Goal: Task Accomplishment & Management: Use online tool/utility

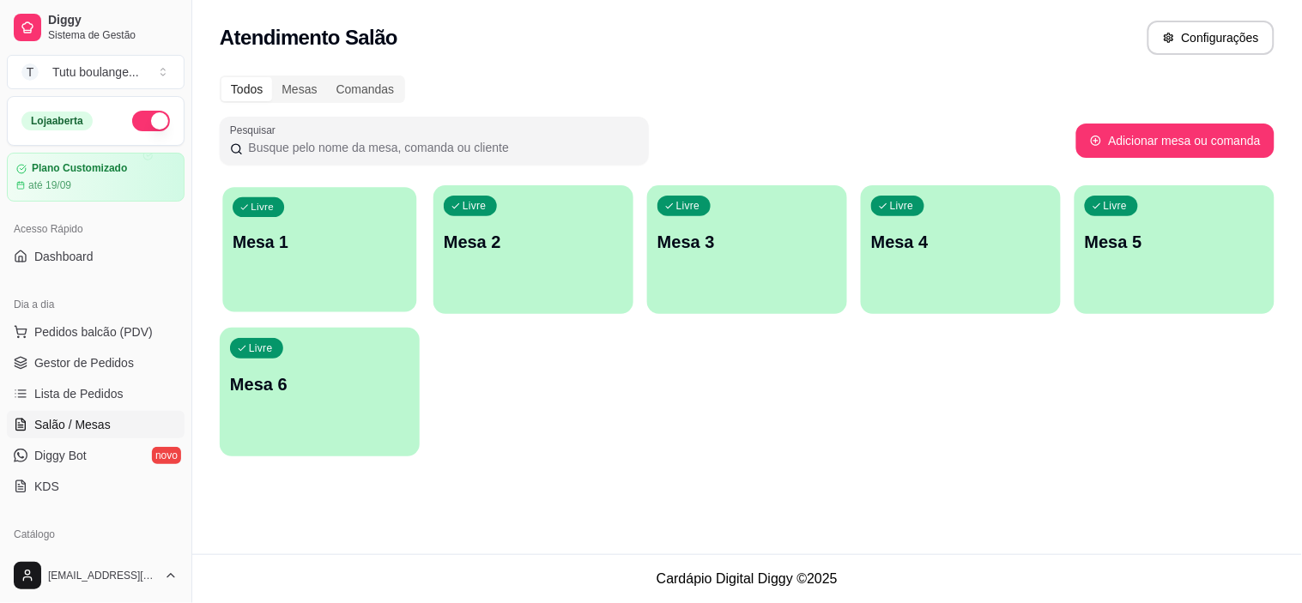
click at [294, 253] on div "Livre Mesa 1" at bounding box center [319, 239] width 194 height 105
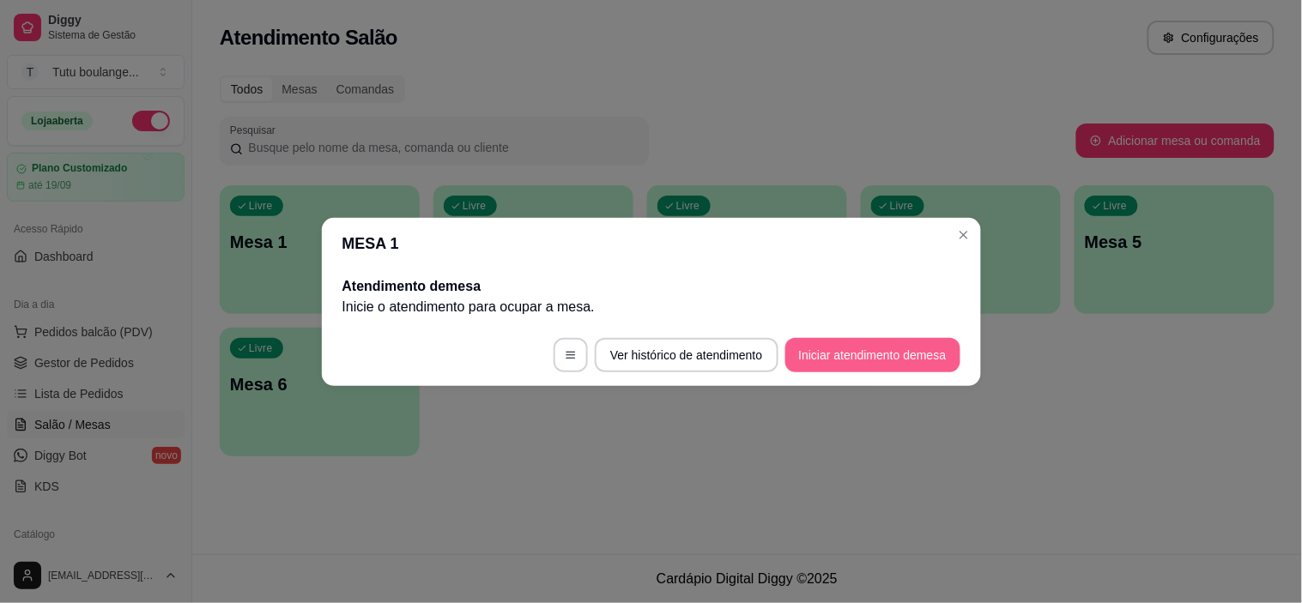
click at [842, 348] on button "Iniciar atendimento de mesa" at bounding box center [872, 355] width 175 height 34
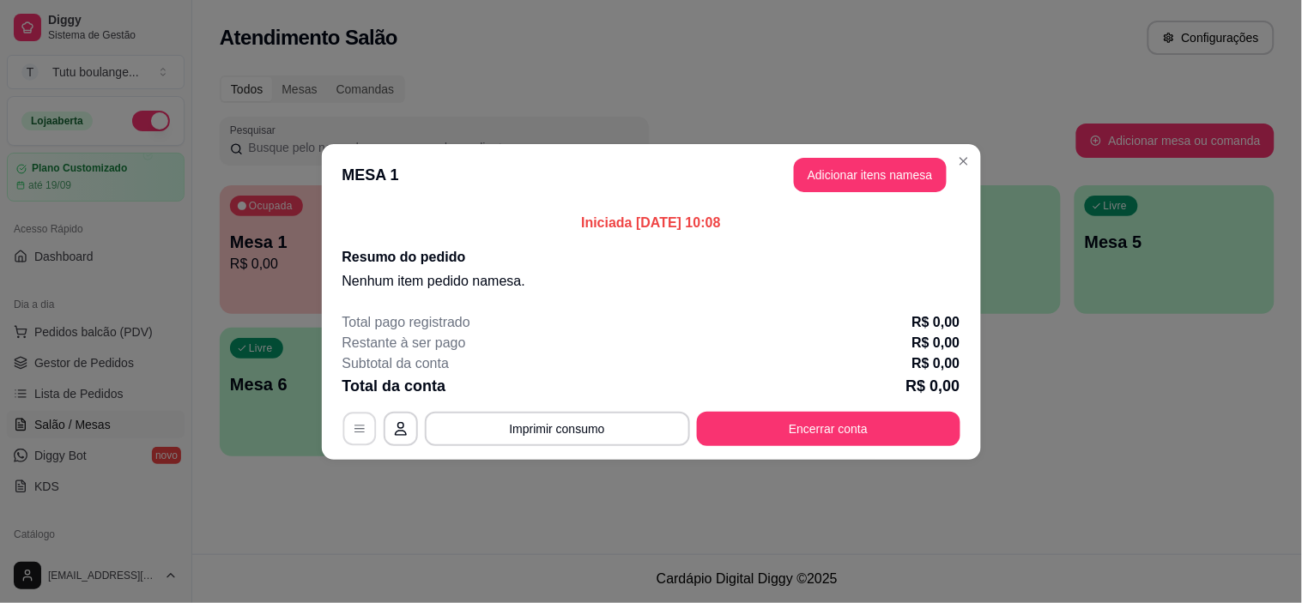
click at [366, 429] on button "button" at bounding box center [358, 428] width 33 height 33
click at [907, 169] on button "Adicionar itens na mesa" at bounding box center [870, 175] width 153 height 34
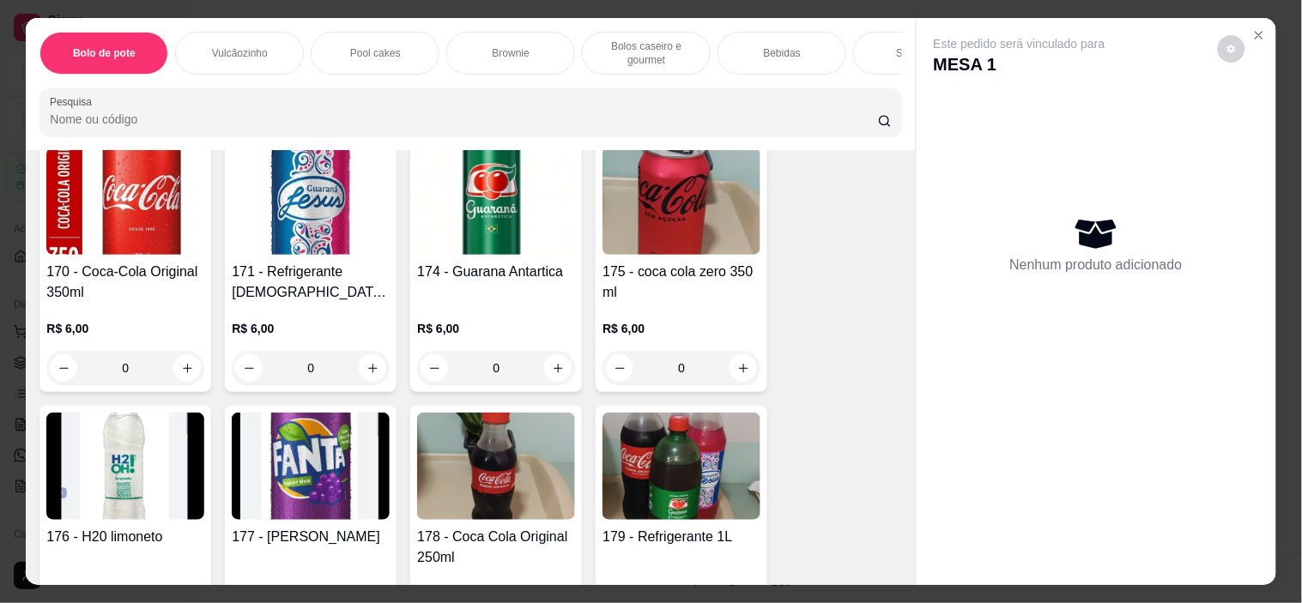
scroll to position [2478, 0]
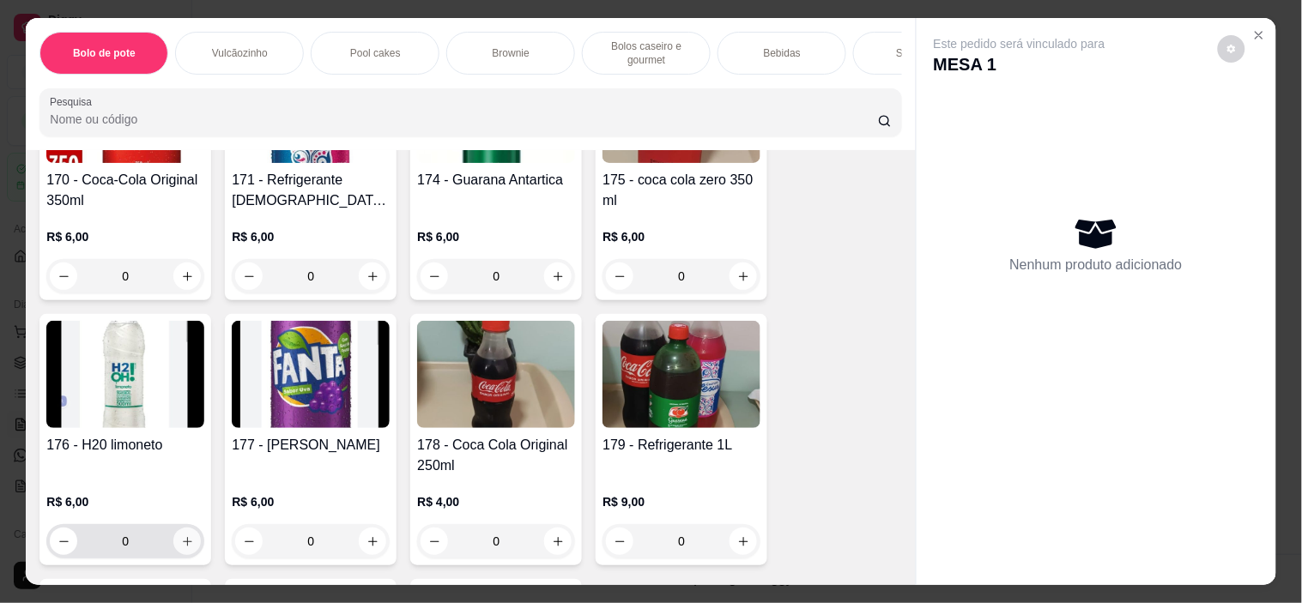
click at [181, 541] on icon "increase-product-quantity" at bounding box center [187, 541] width 13 height 13
type input "1"
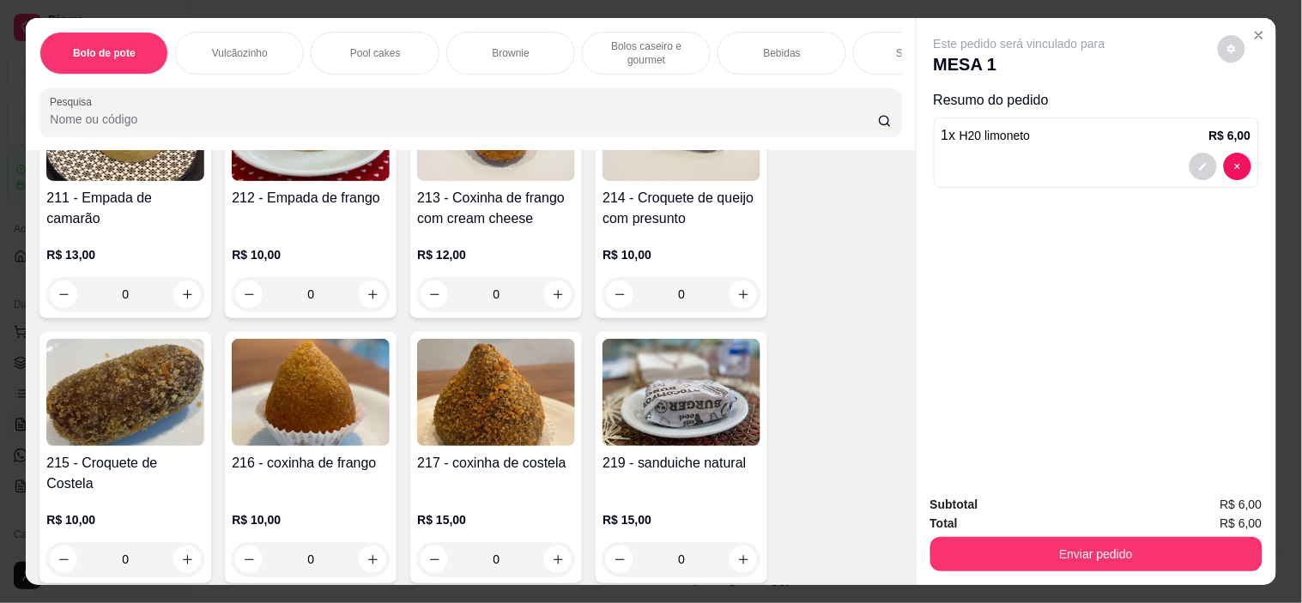
scroll to position [3337, 0]
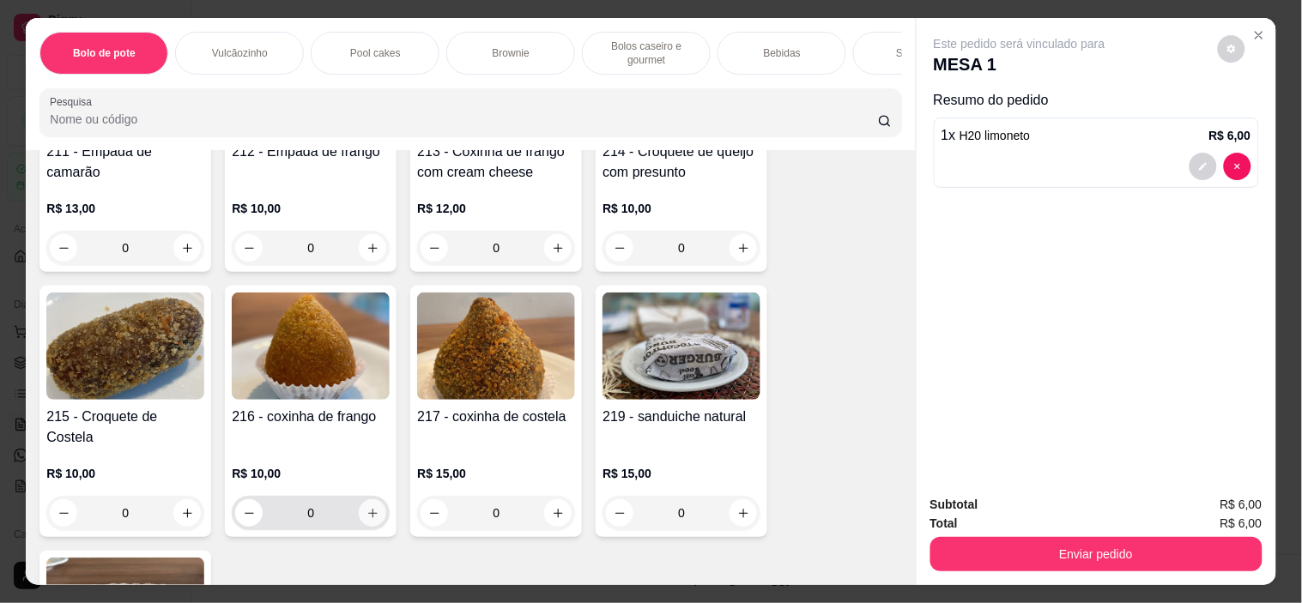
click at [366, 507] on icon "increase-product-quantity" at bounding box center [372, 513] width 13 height 13
click at [368, 509] on icon "increase-product-quantity" at bounding box center [372, 513] width 9 height 9
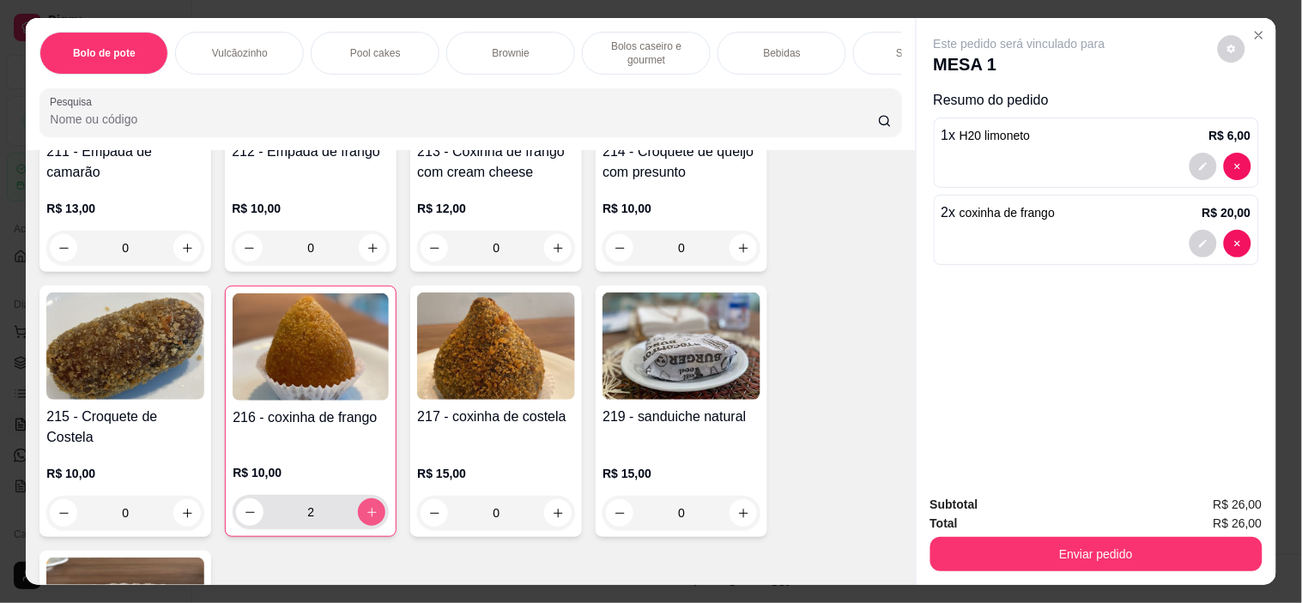
type input "2"
click at [552, 507] on icon "increase-product-quantity" at bounding box center [558, 513] width 13 height 13
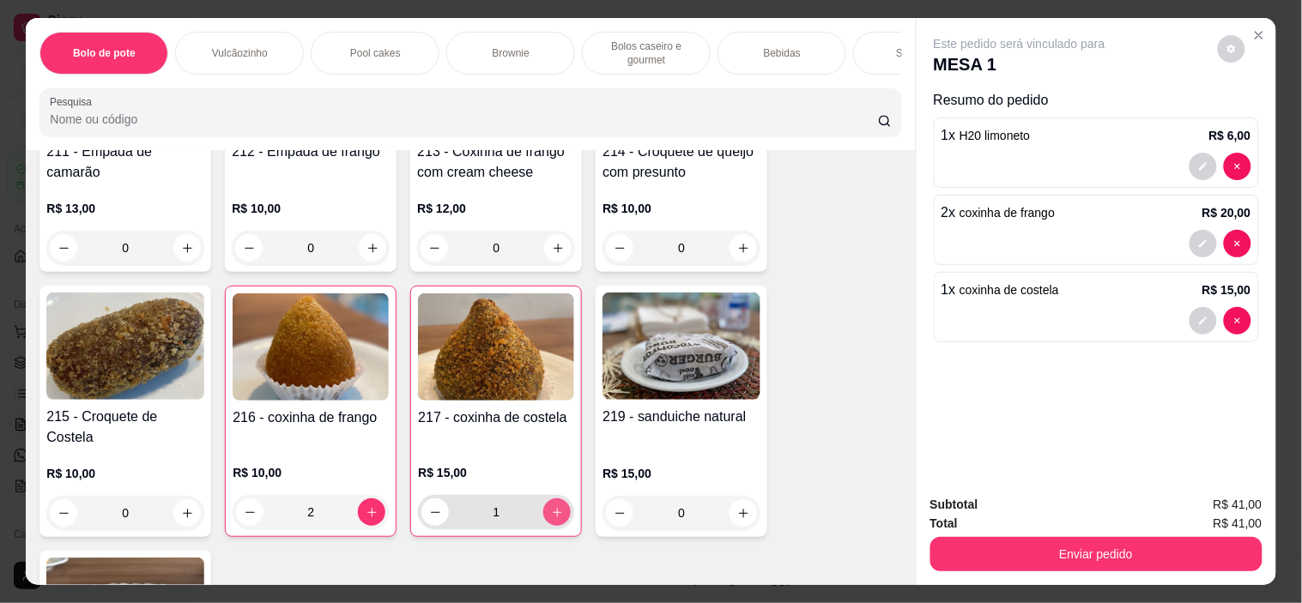
type input "1"
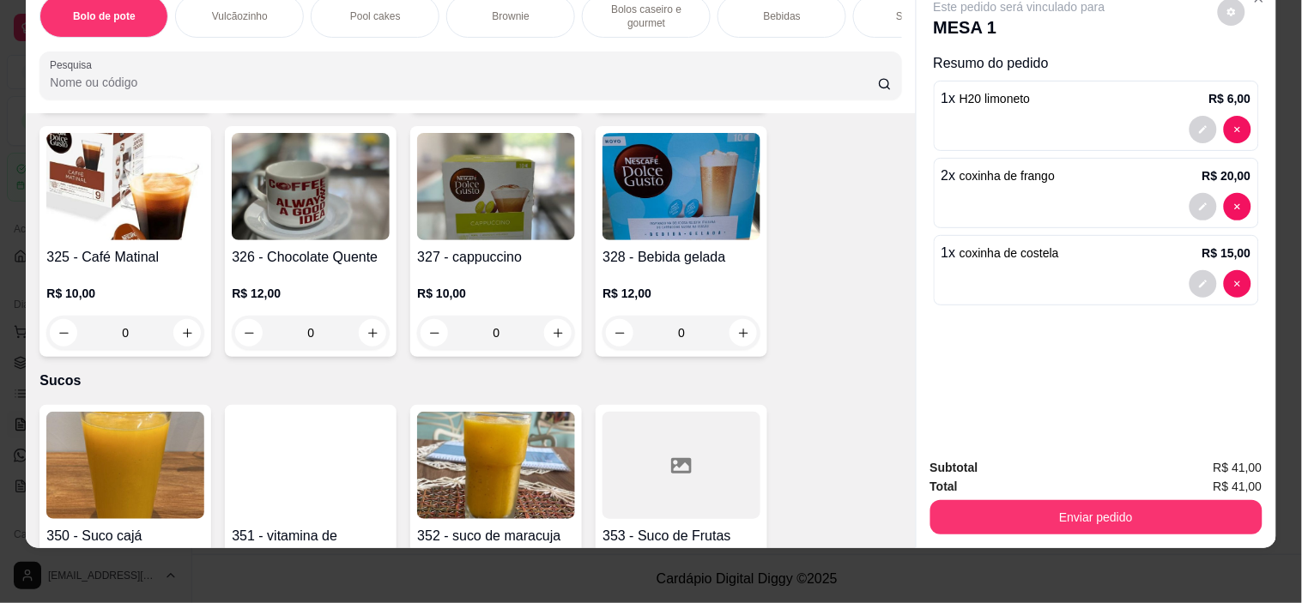
scroll to position [4862, 0]
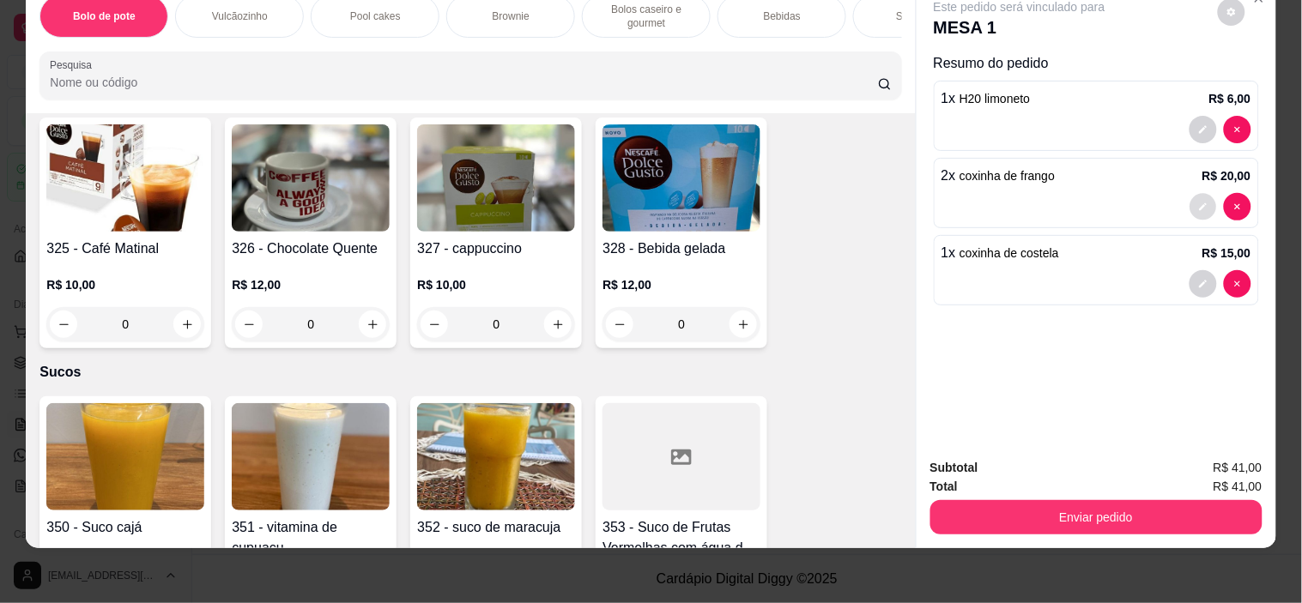
click at [1189, 194] on button "decrease-product-quantity" at bounding box center [1202, 207] width 27 height 27
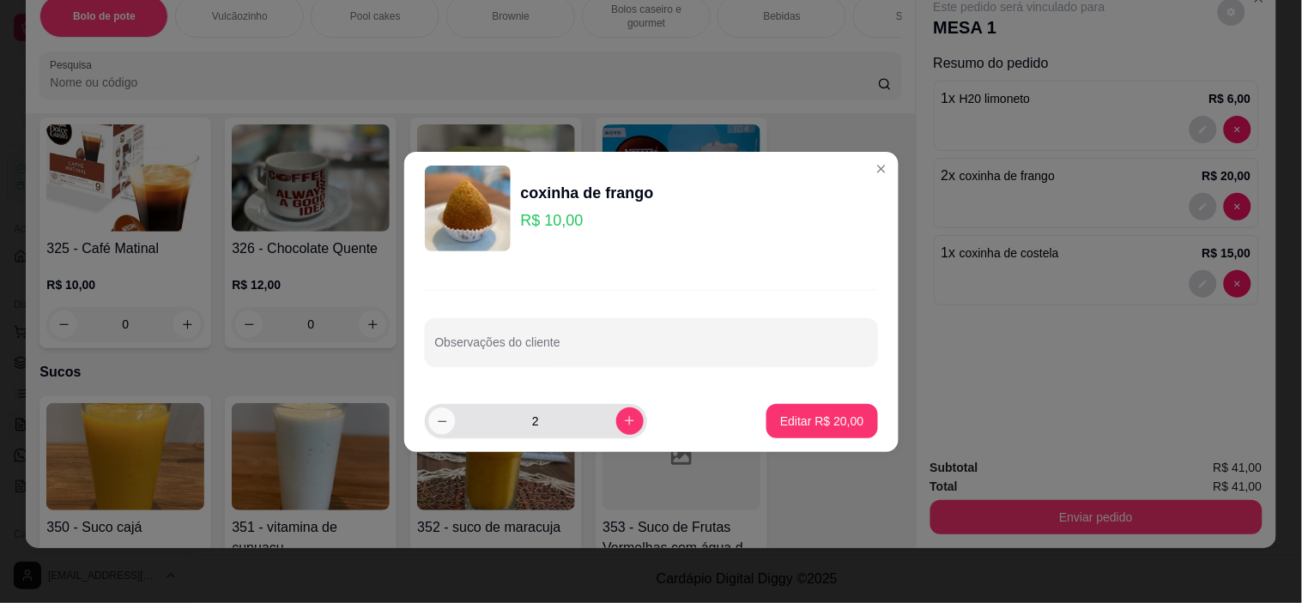
click at [432, 421] on button "decrease-product-quantity" at bounding box center [441, 421] width 27 height 27
type input "1"
click at [825, 417] on p "Editar R$ 10,00" at bounding box center [821, 421] width 83 height 17
type input "1"
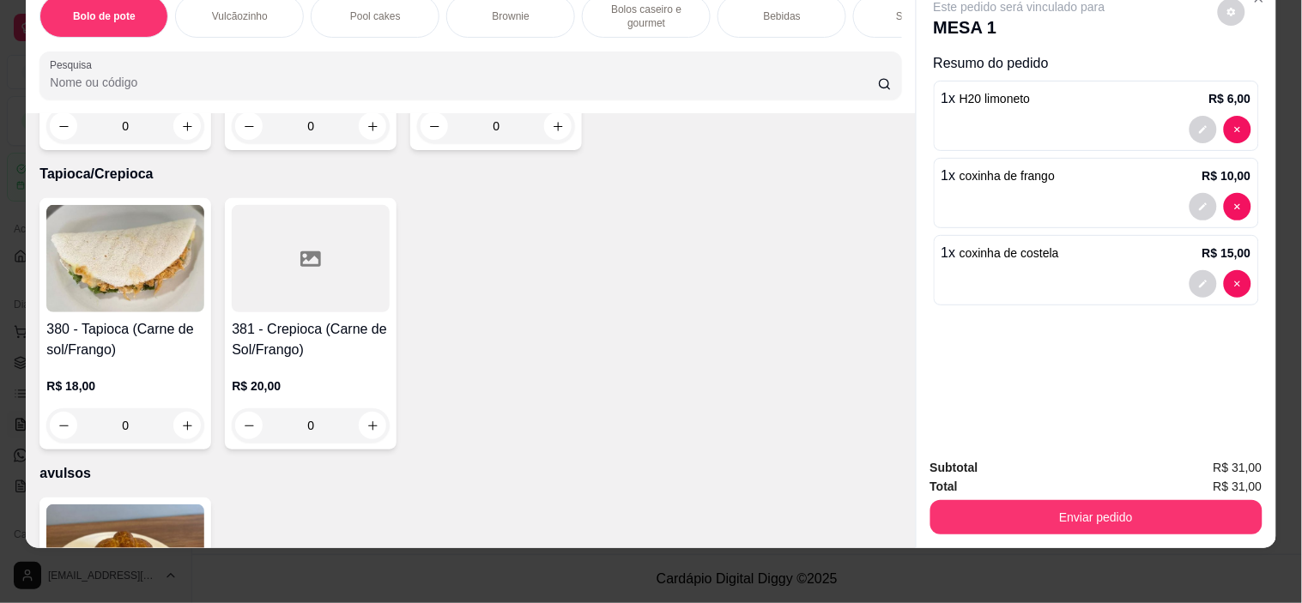
scroll to position [5812, 0]
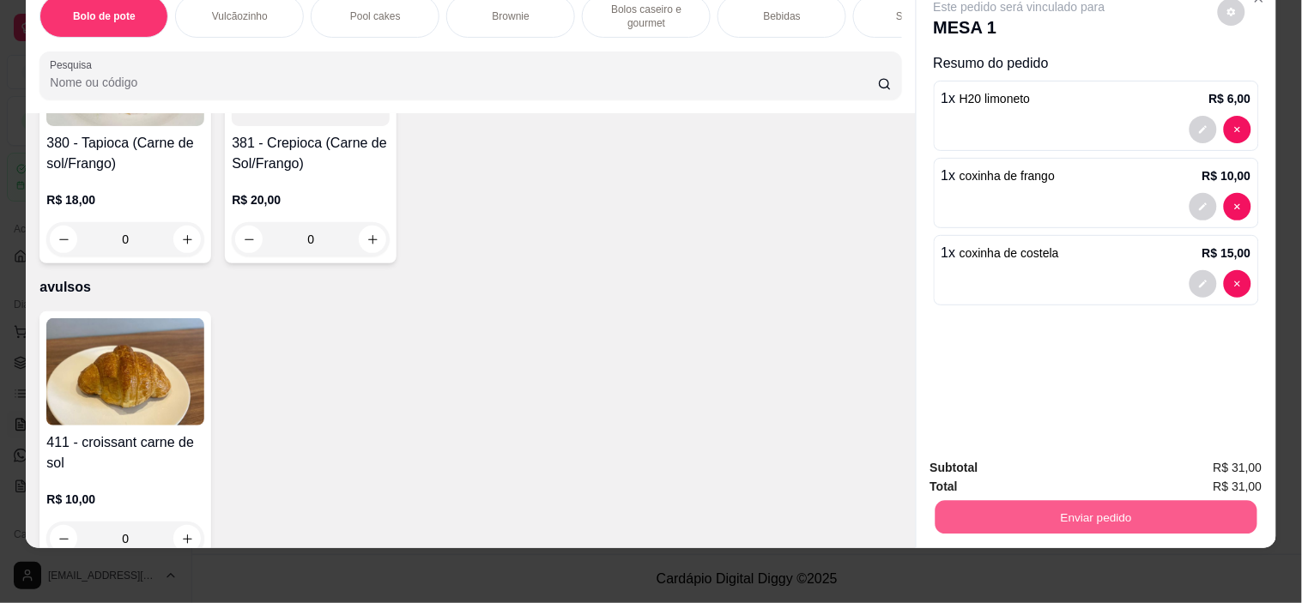
click at [1062, 501] on button "Enviar pedido" at bounding box center [1096, 517] width 322 height 33
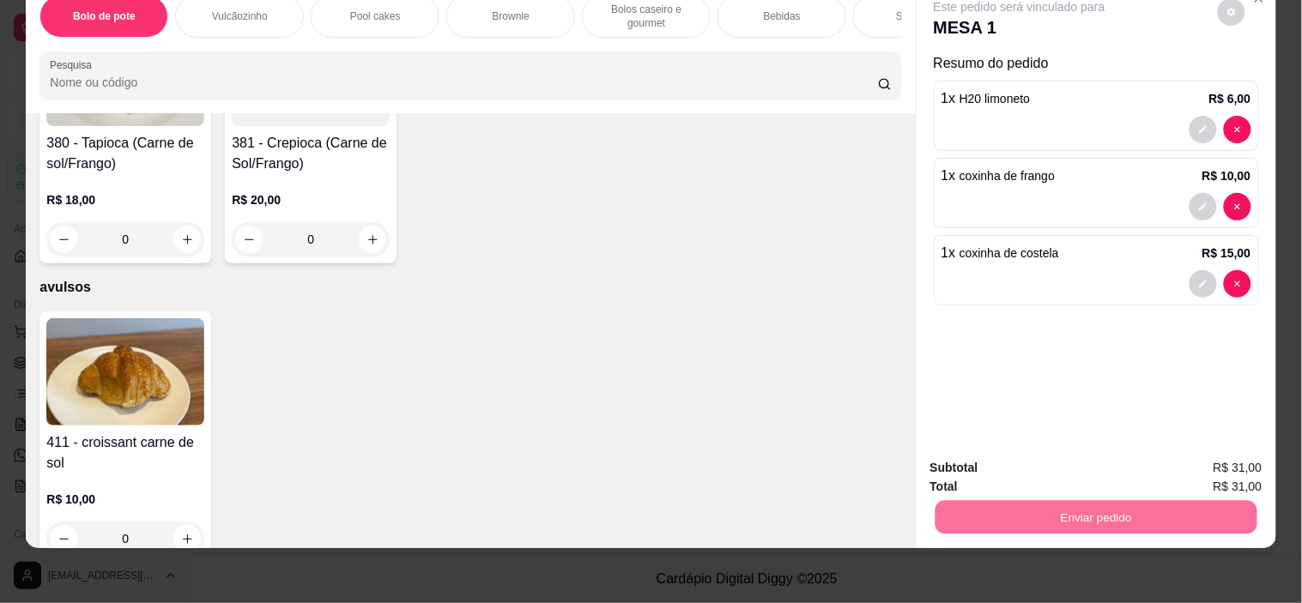
click at [1059, 460] on button "Não registrar e enviar pedido" at bounding box center [1039, 461] width 178 height 33
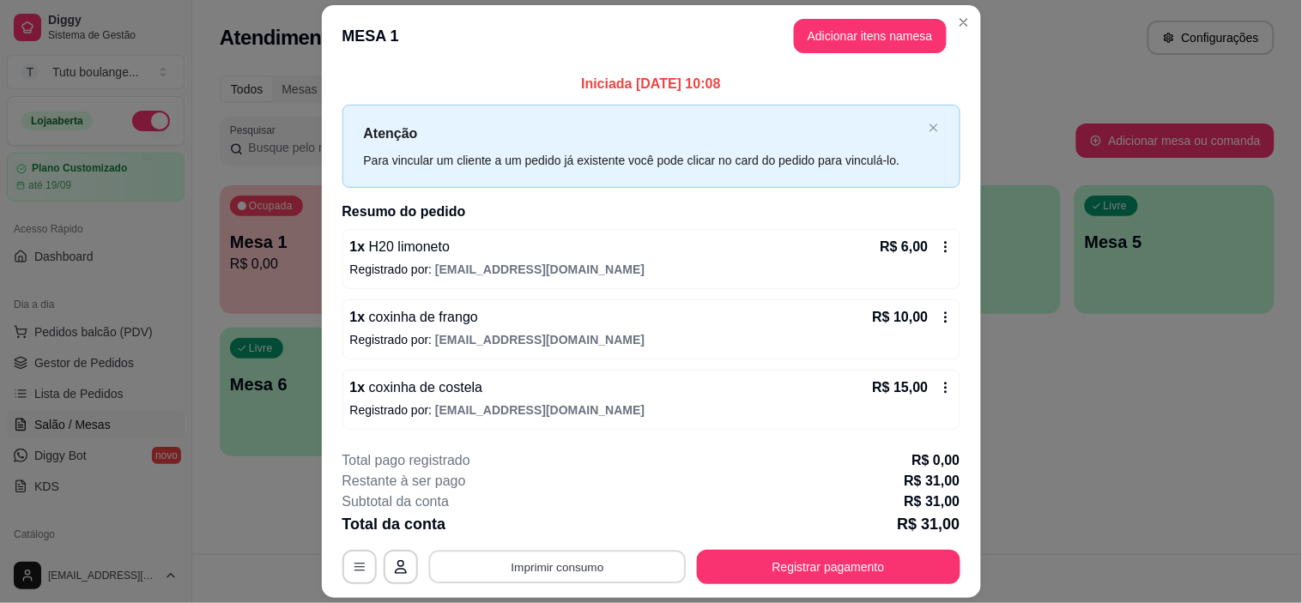
click at [599, 563] on button "Imprimir consumo" at bounding box center [556, 567] width 257 height 33
click at [784, 554] on button "Registrar pagamento" at bounding box center [828, 567] width 263 height 34
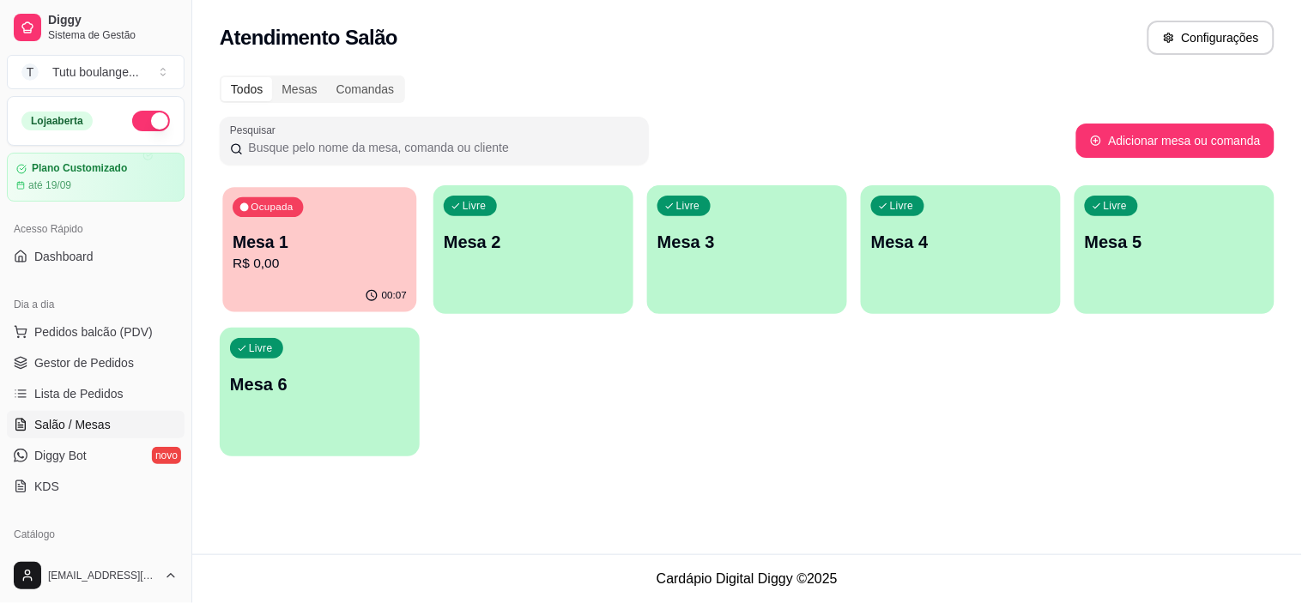
click at [340, 267] on p "R$ 0,00" at bounding box center [320, 264] width 174 height 20
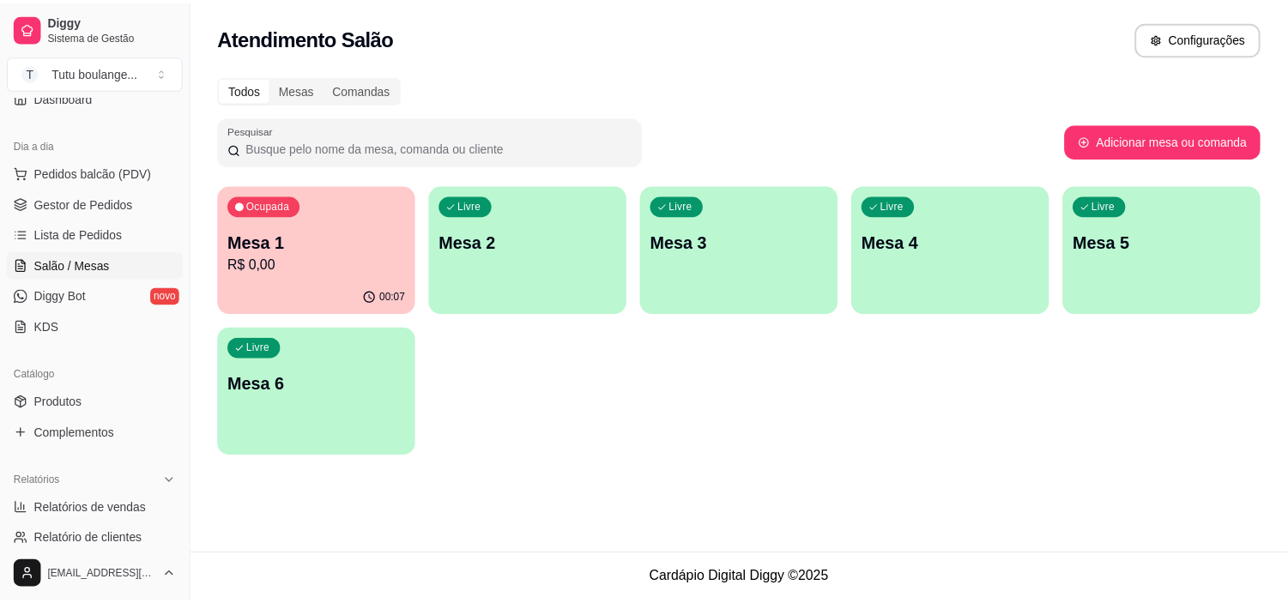
scroll to position [191, 0]
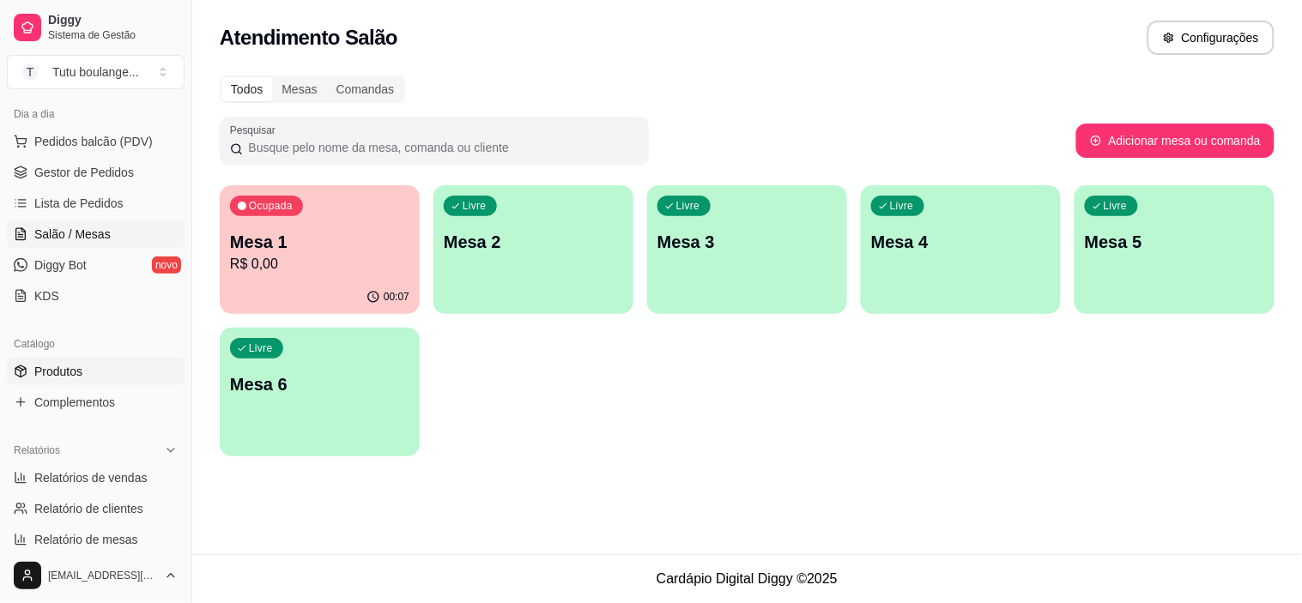
click at [80, 371] on span "Produtos" at bounding box center [58, 371] width 48 height 17
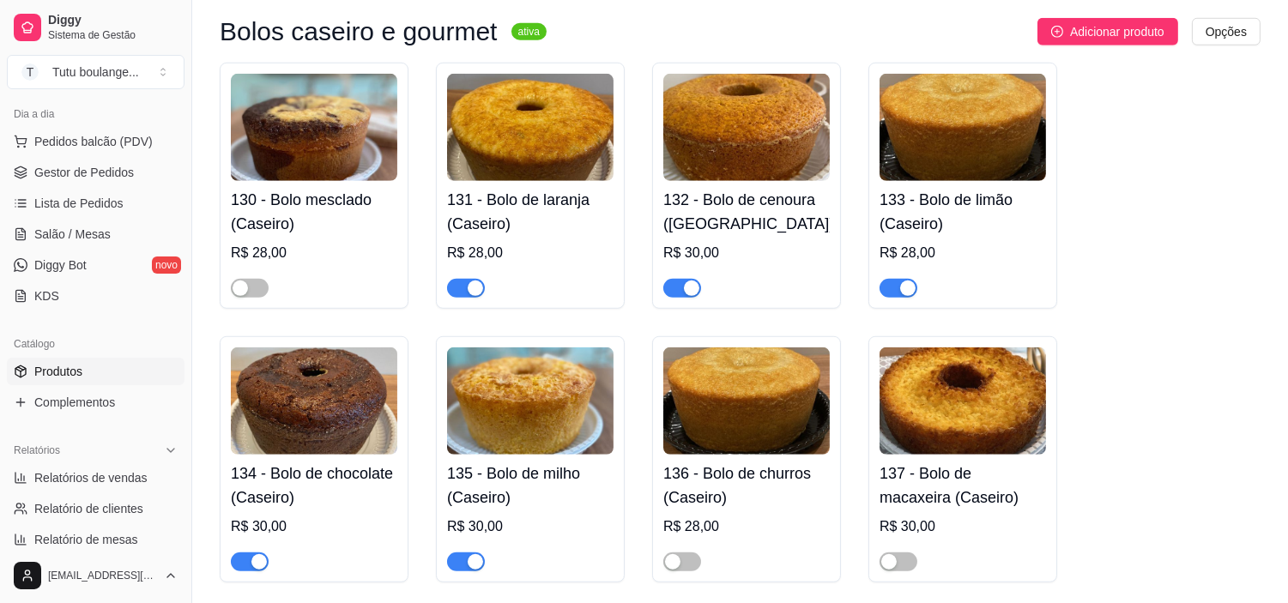
scroll to position [2383, 0]
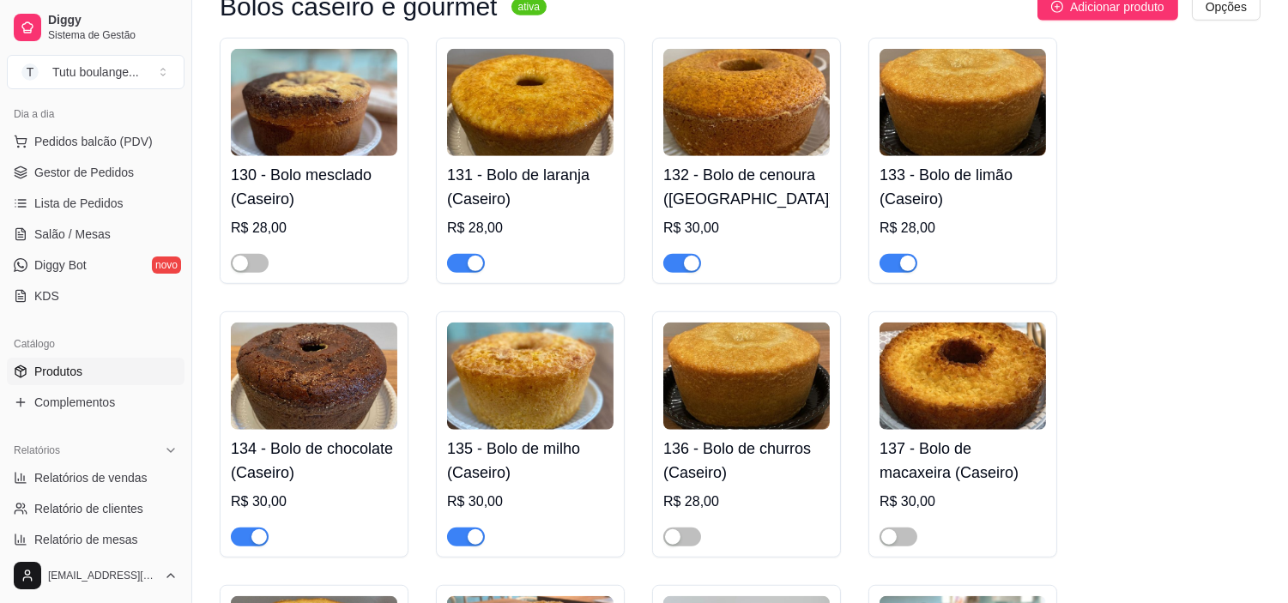
click at [475, 529] on div "button" at bounding box center [475, 536] width 15 height 15
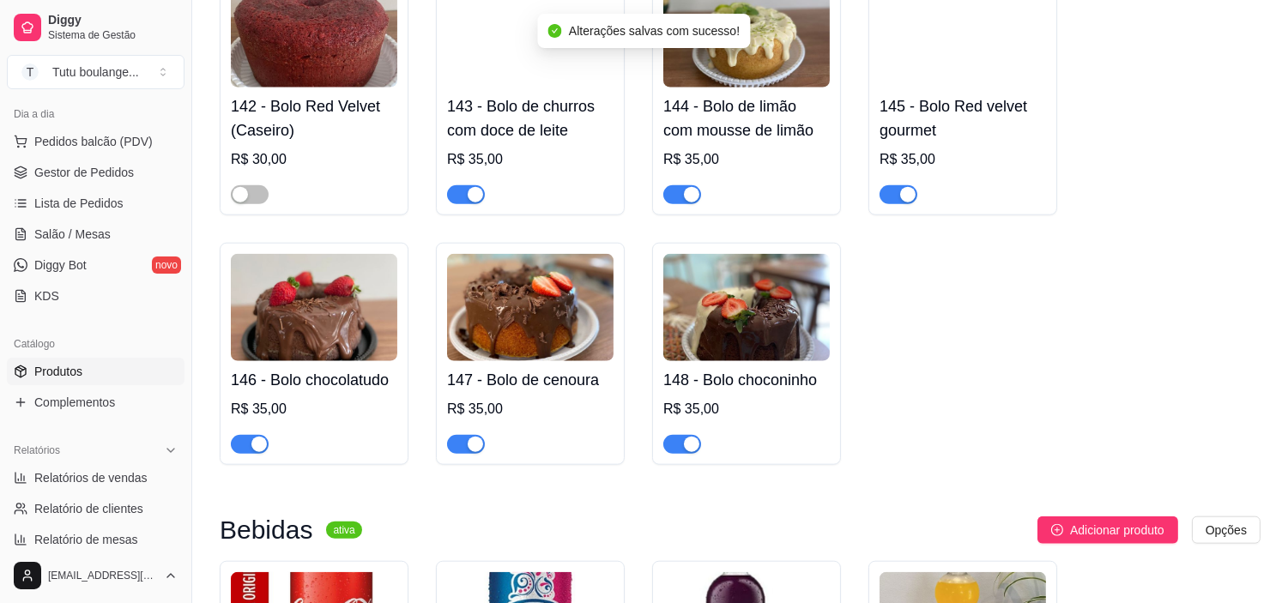
scroll to position [3337, 0]
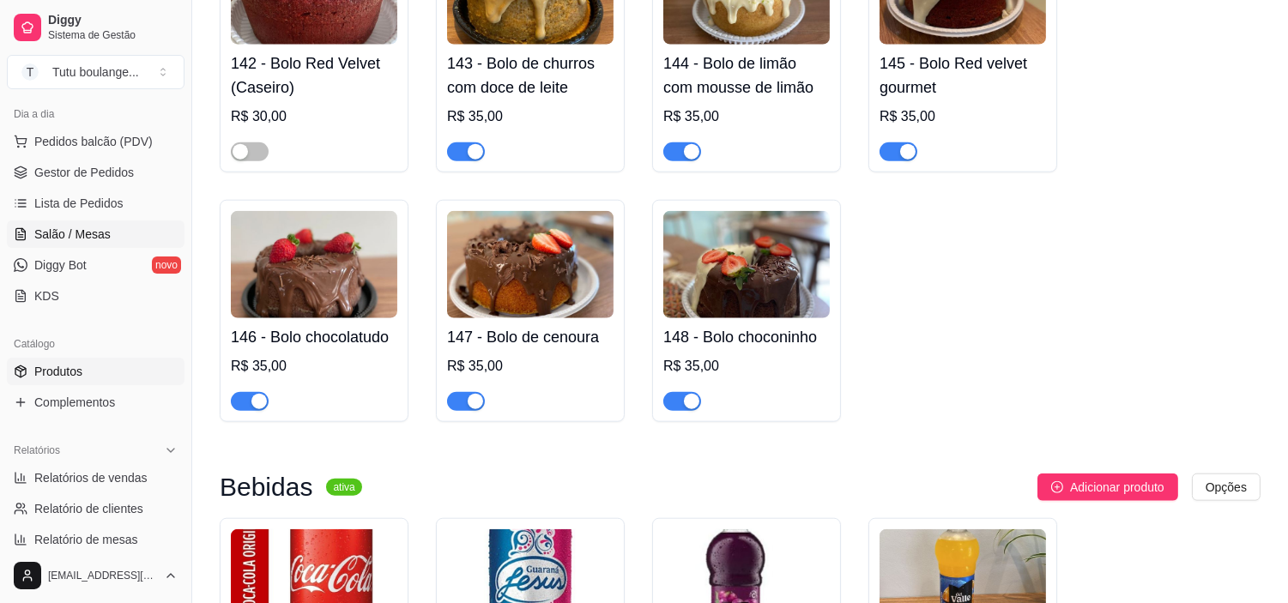
click at [89, 229] on span "Salão / Mesas" at bounding box center [72, 234] width 76 height 17
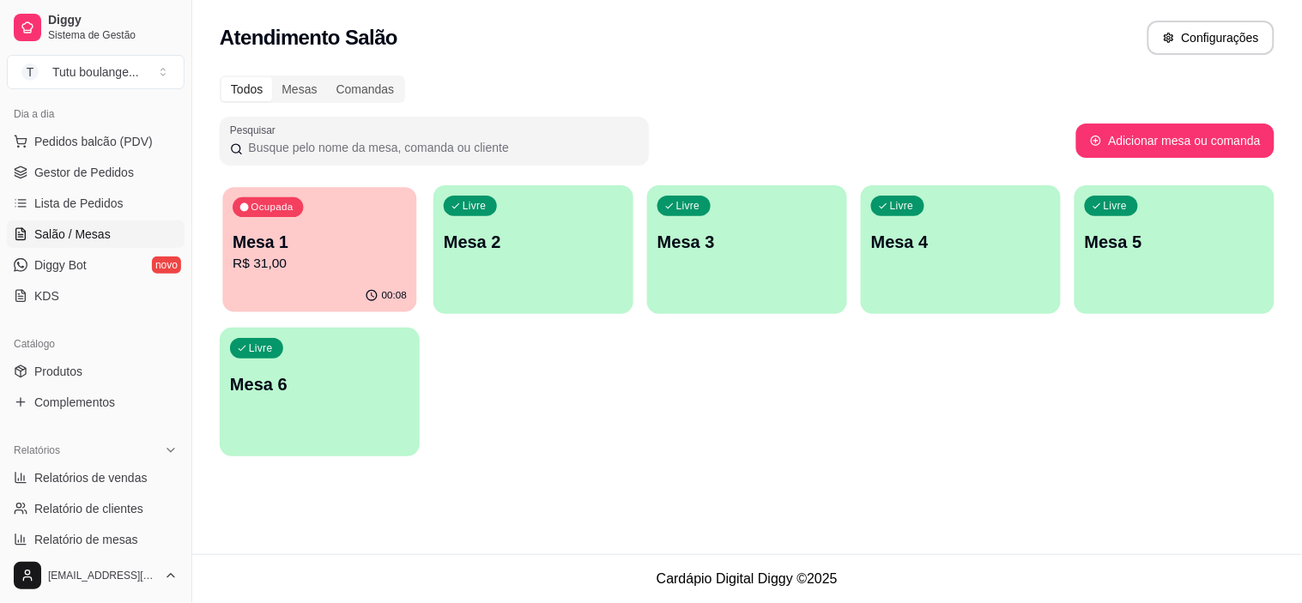
click at [316, 232] on p "Mesa 1" at bounding box center [320, 242] width 174 height 23
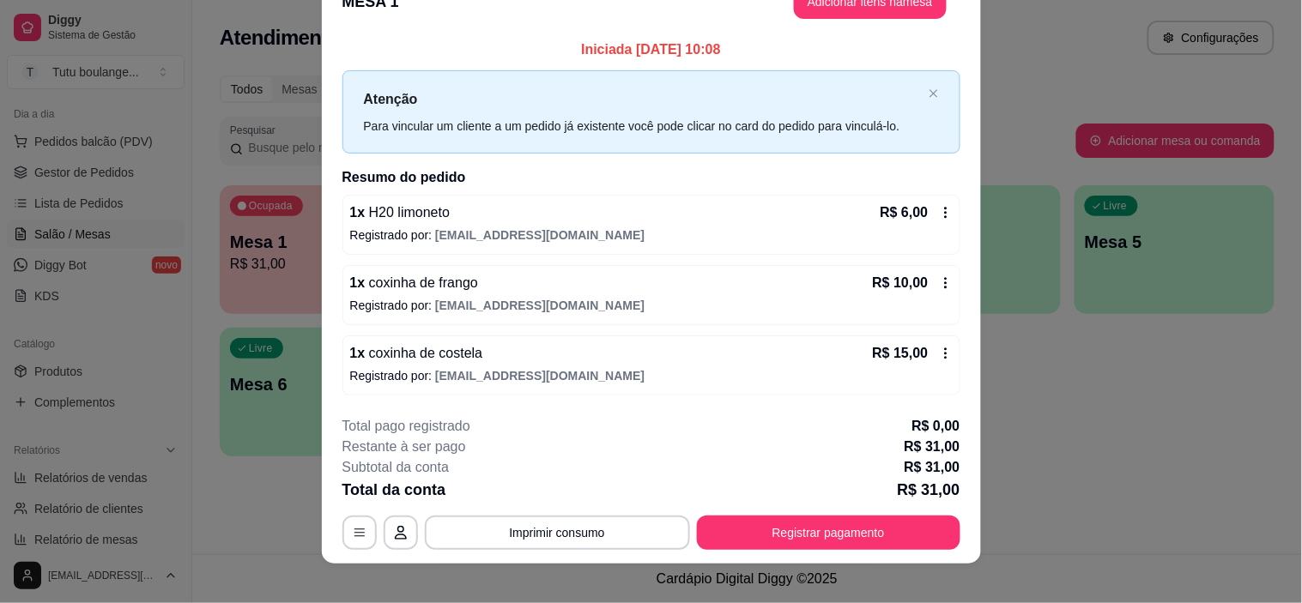
scroll to position [49, 0]
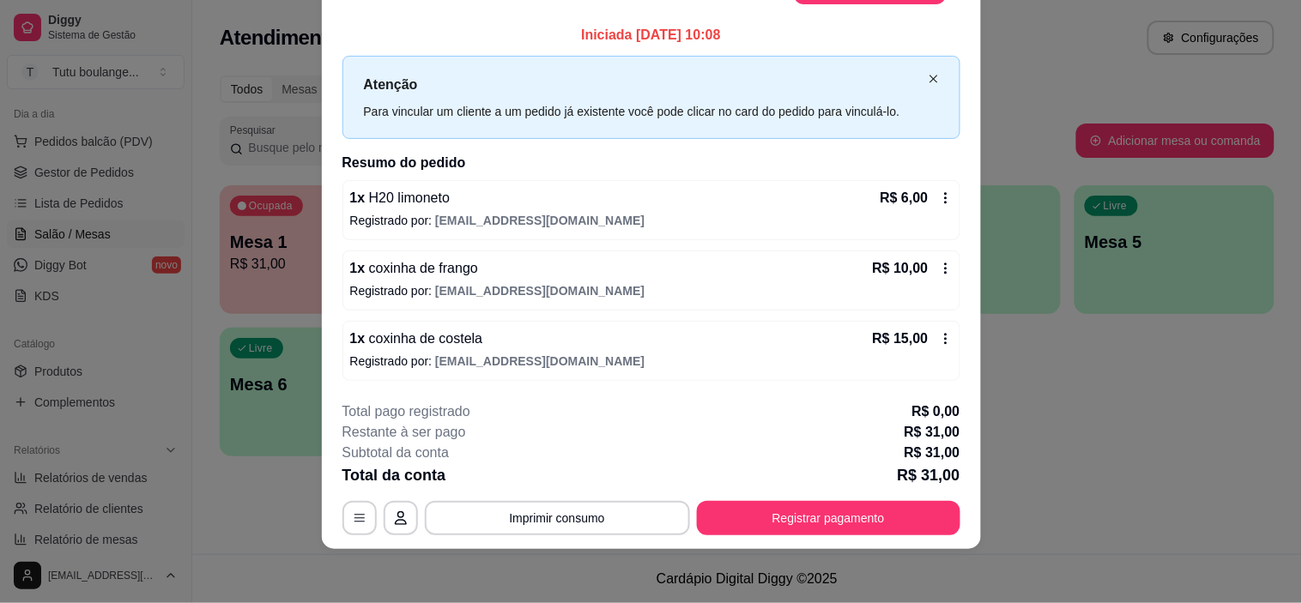
click at [929, 82] on icon "close" at bounding box center [933, 79] width 8 height 8
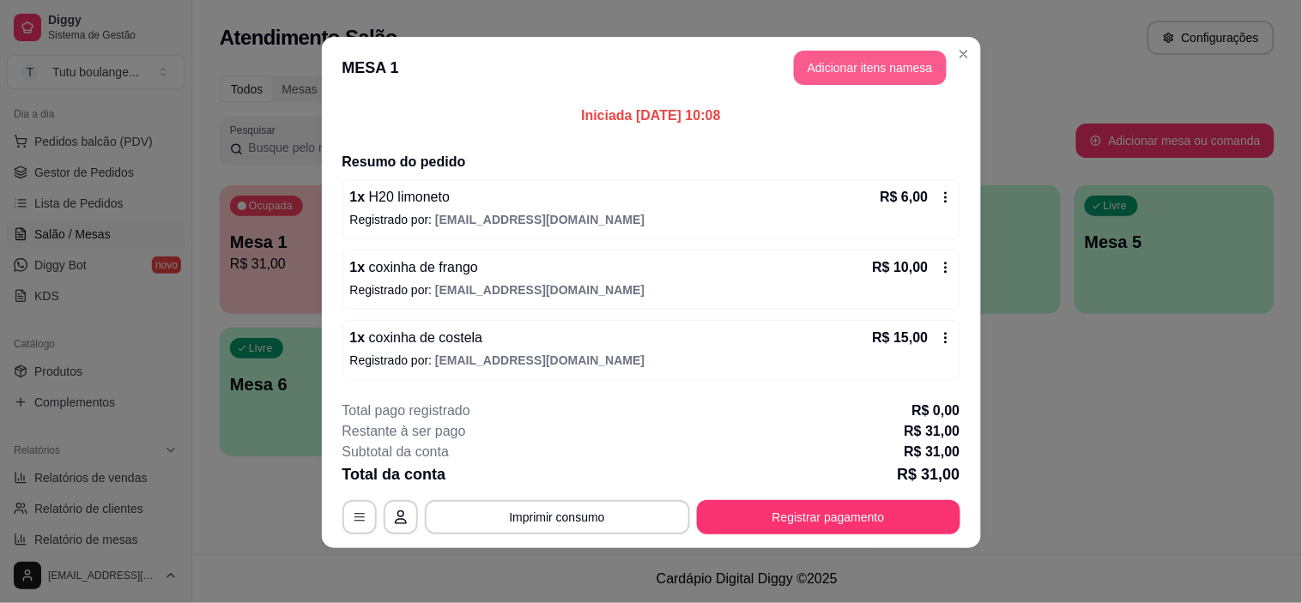
scroll to position [3, 0]
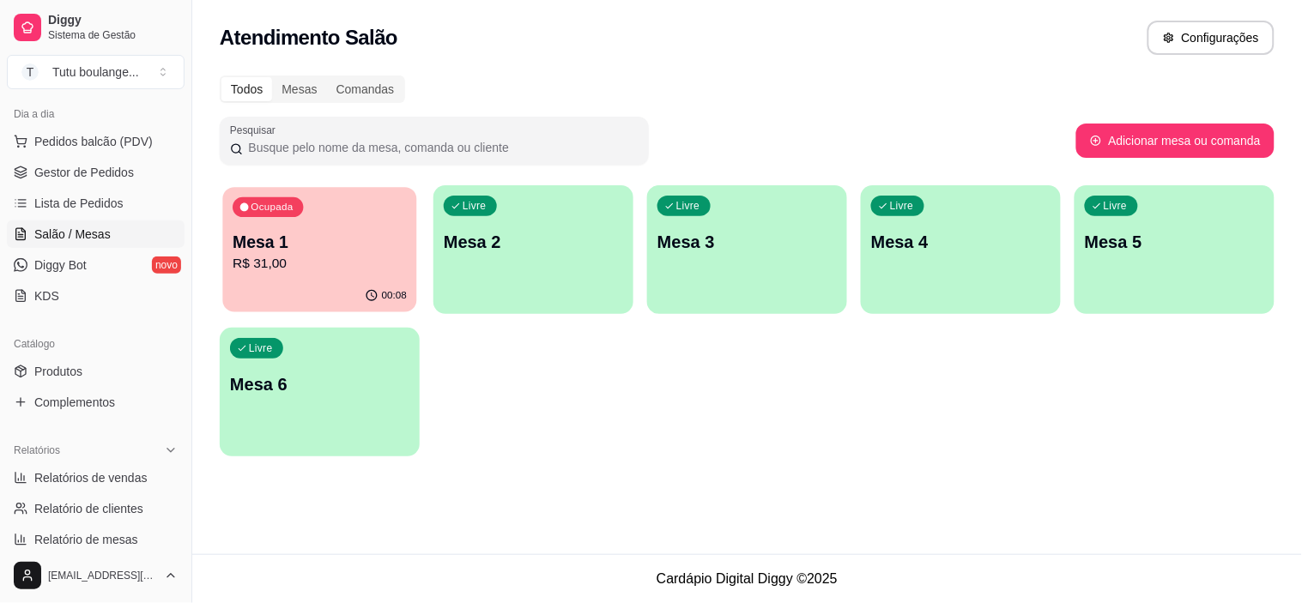
click at [343, 234] on p "Mesa 1" at bounding box center [320, 242] width 174 height 23
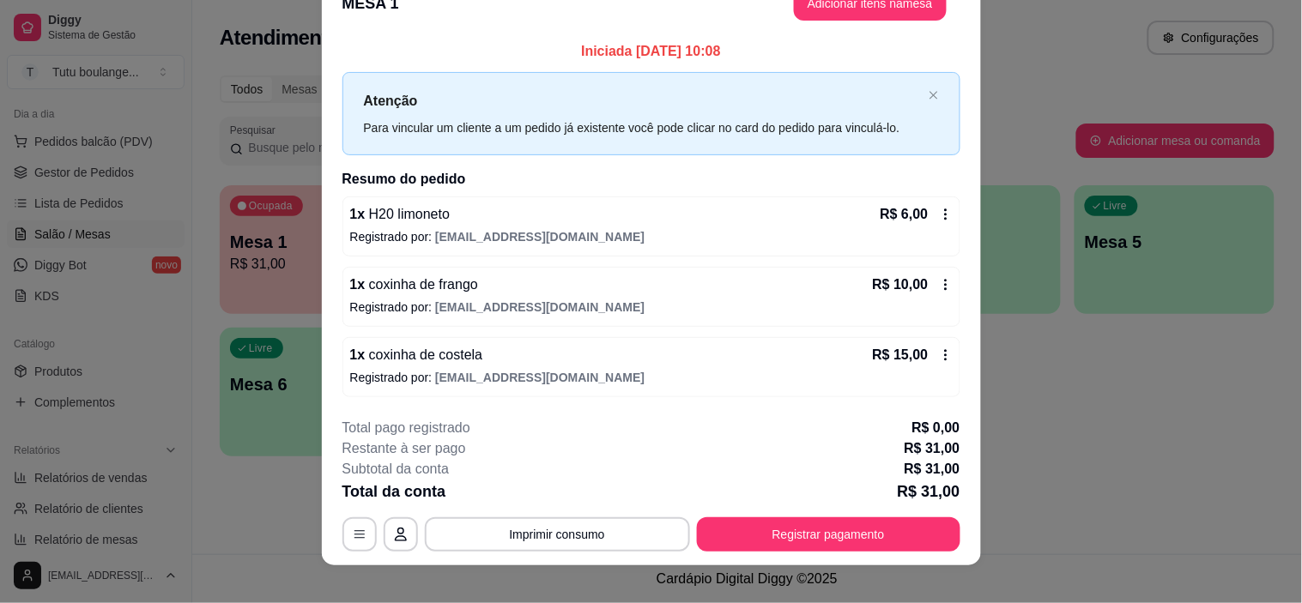
scroll to position [49, 0]
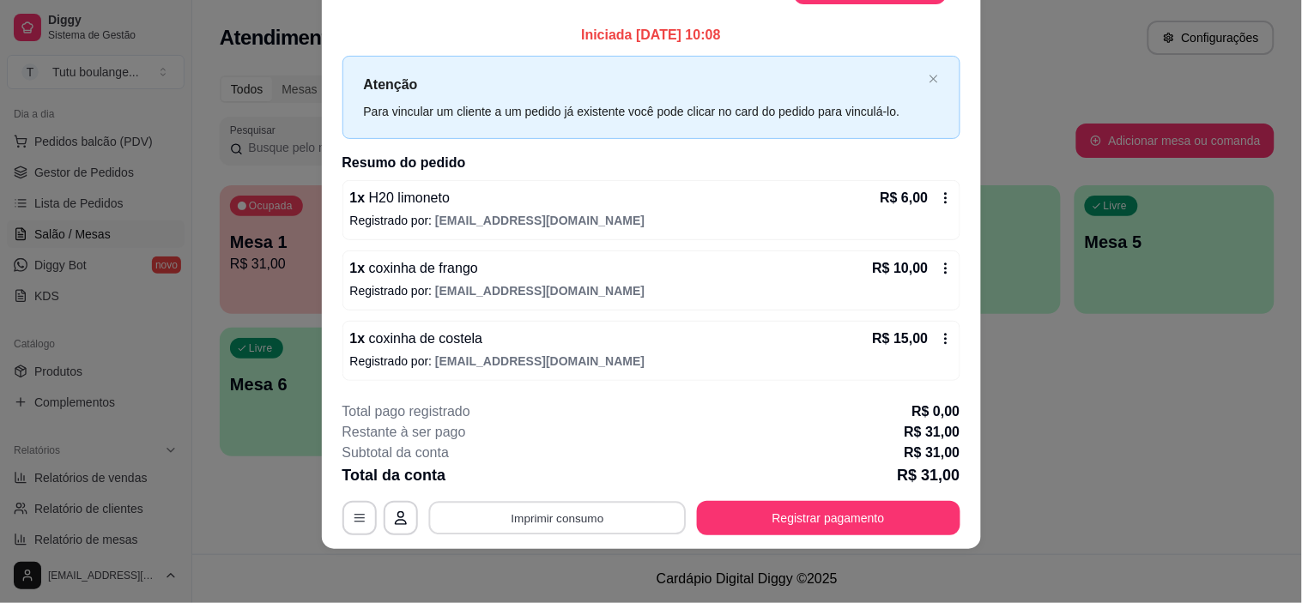
click at [584, 517] on button "Imprimir consumo" at bounding box center [556, 518] width 257 height 33
click at [929, 74] on icon "close" at bounding box center [934, 79] width 10 height 10
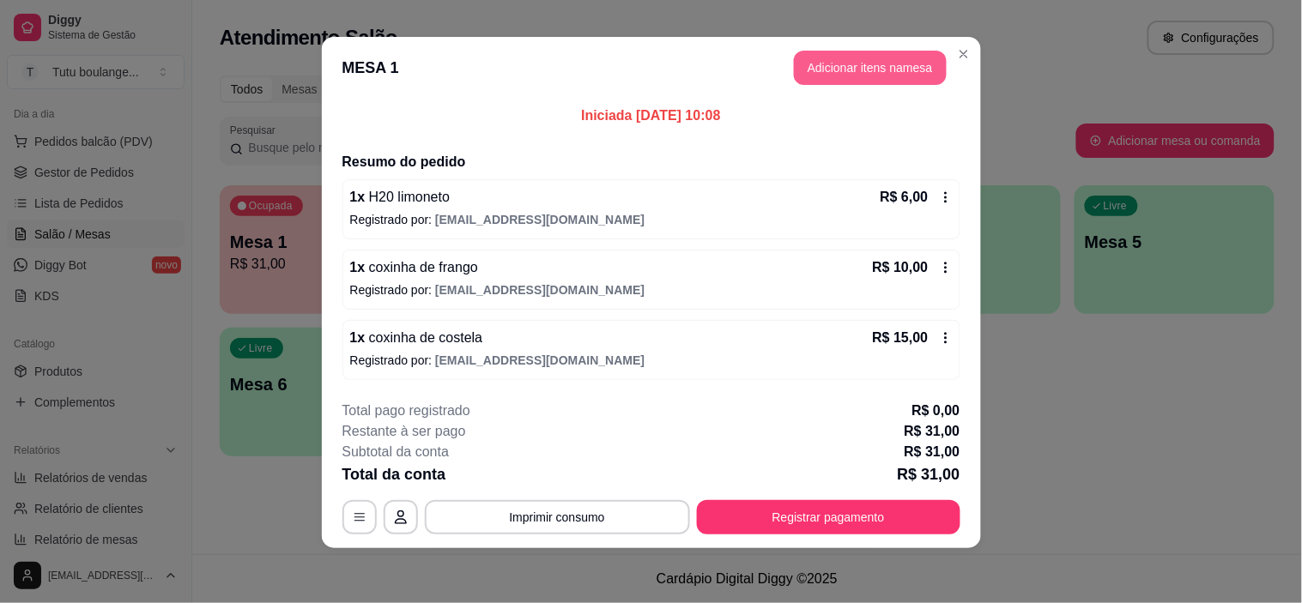
scroll to position [3, 0]
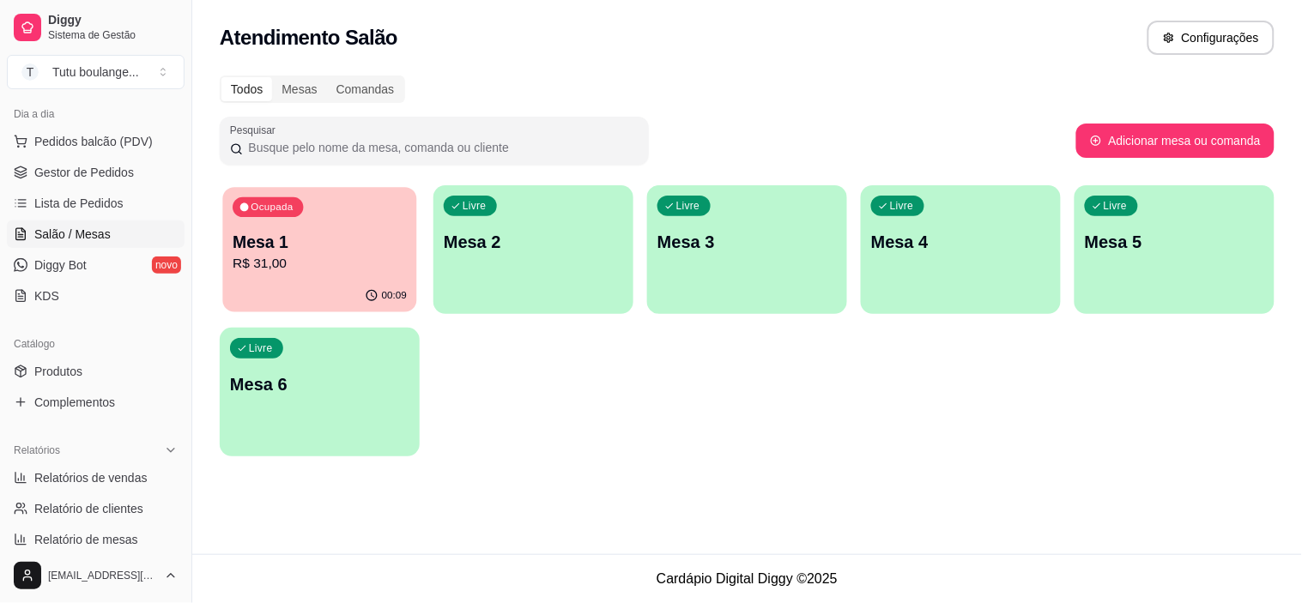
click at [340, 224] on div "Ocupada Mesa 1 R$ 31,00" at bounding box center [319, 233] width 194 height 93
click at [306, 221] on div "Ocupada Mesa 1 R$ 31,00" at bounding box center [320, 232] width 200 height 95
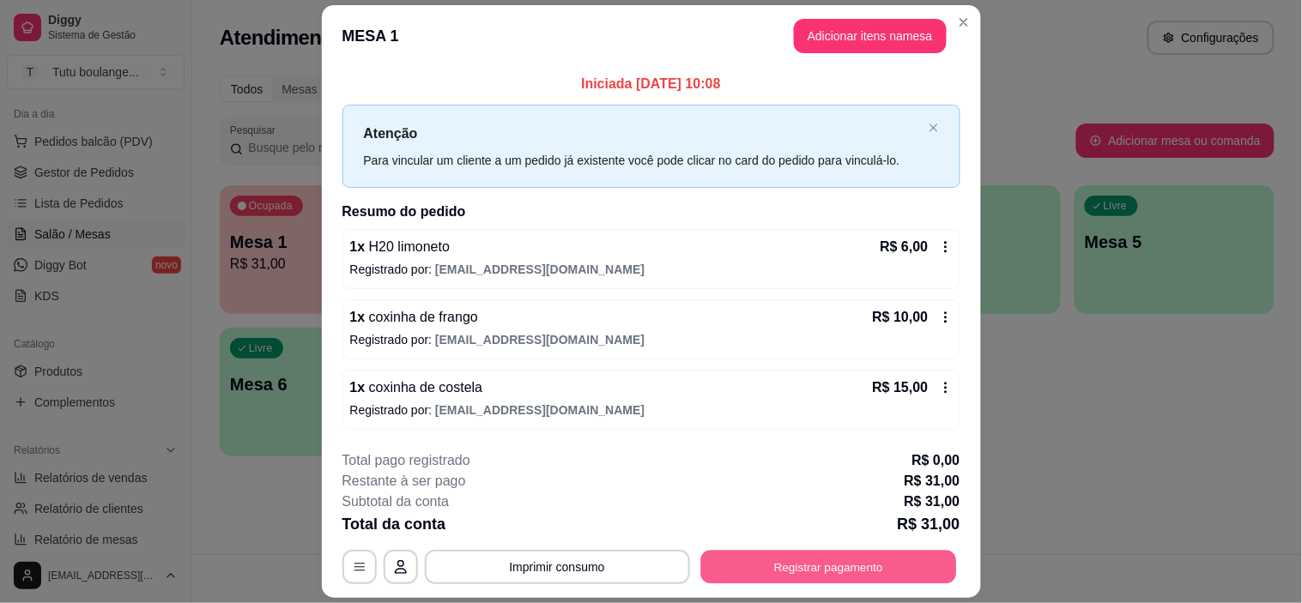
click at [802, 571] on button "Registrar pagamento" at bounding box center [828, 567] width 256 height 33
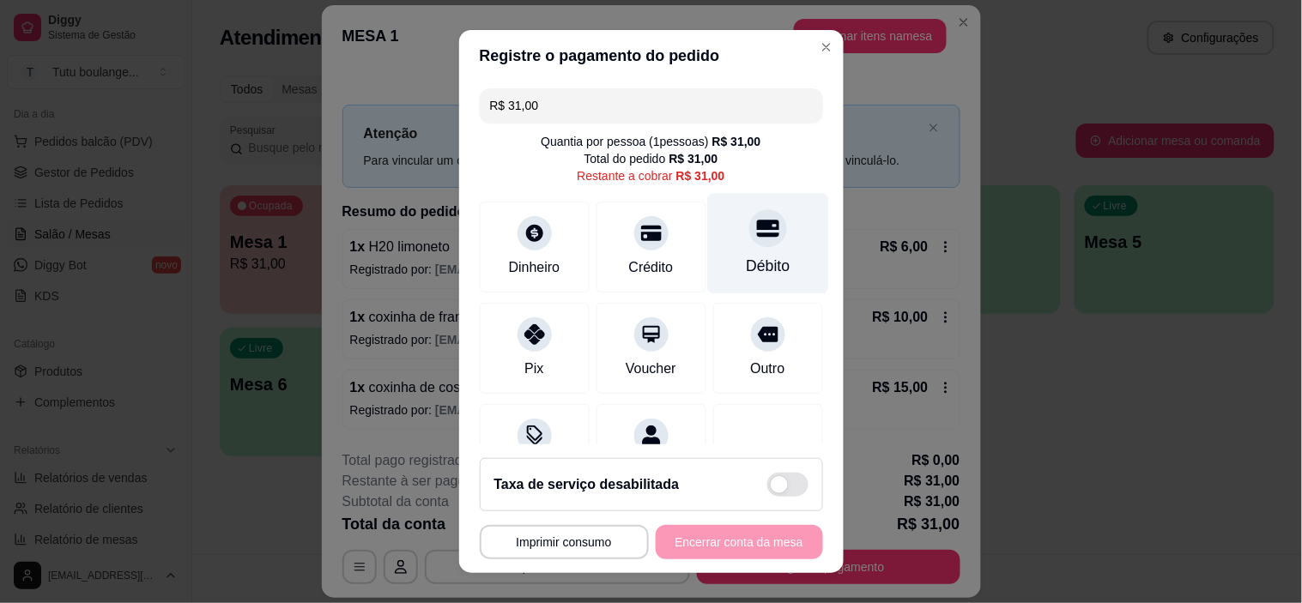
click at [750, 252] on div "Débito" at bounding box center [767, 244] width 121 height 100
type input "R$ 0,00"
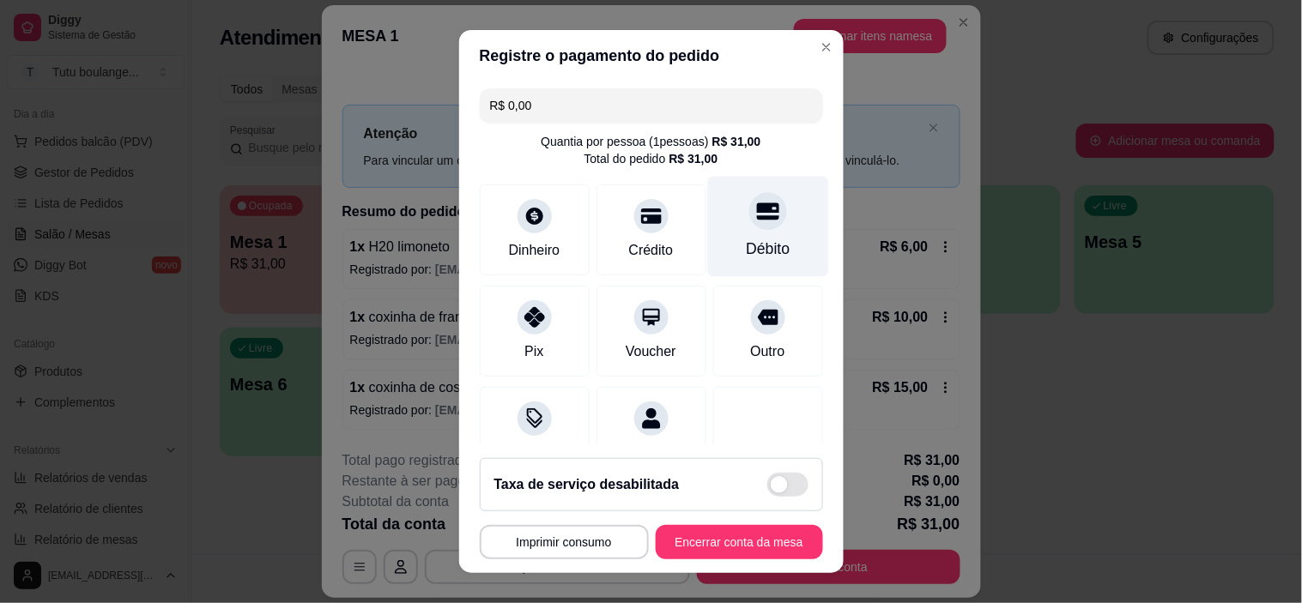
click at [751, 255] on div "Débito" at bounding box center [768, 249] width 44 height 22
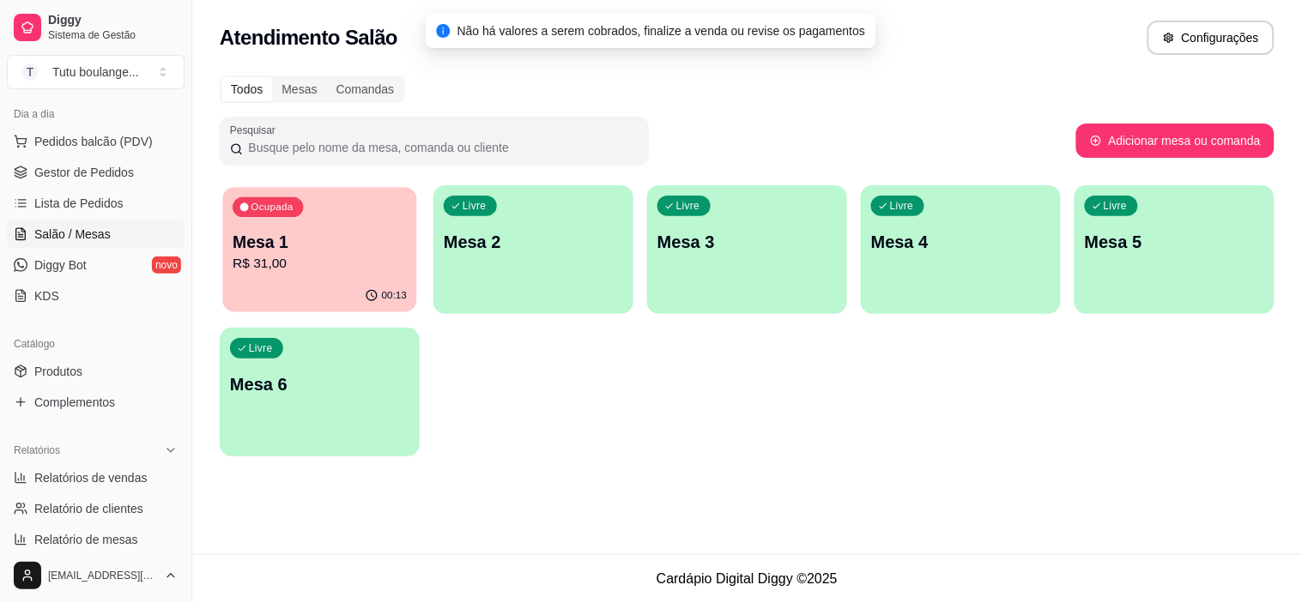
click at [391, 245] on p "Mesa 1" at bounding box center [320, 242] width 174 height 23
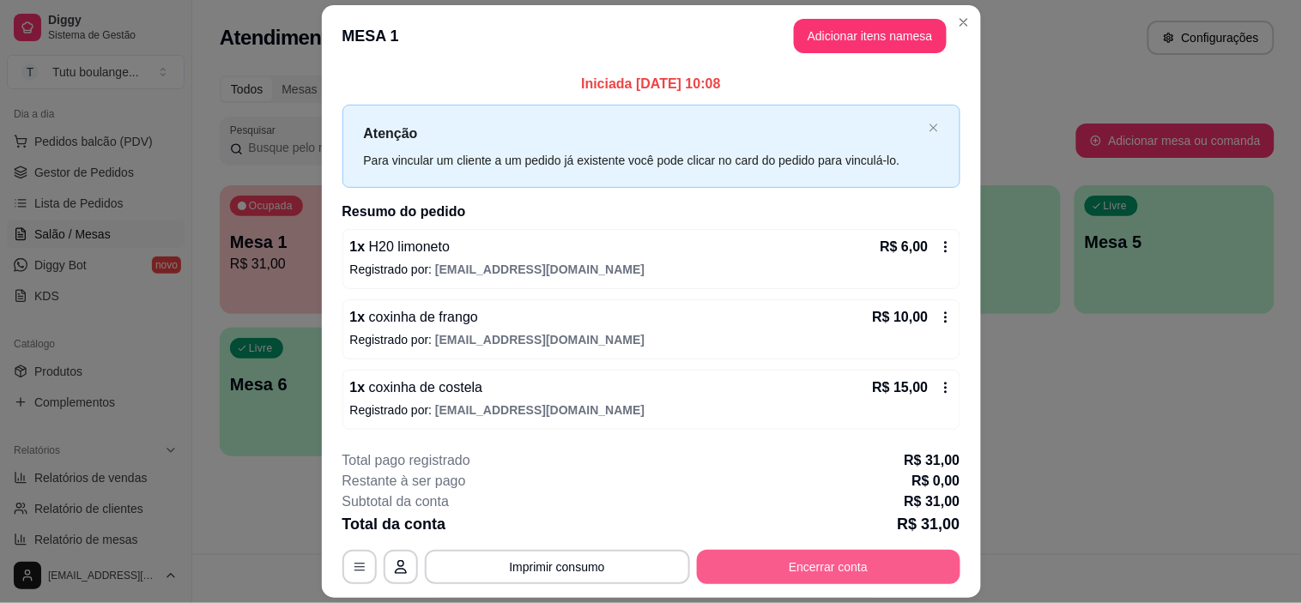
click at [786, 560] on button "Encerrar conta" at bounding box center [828, 567] width 263 height 34
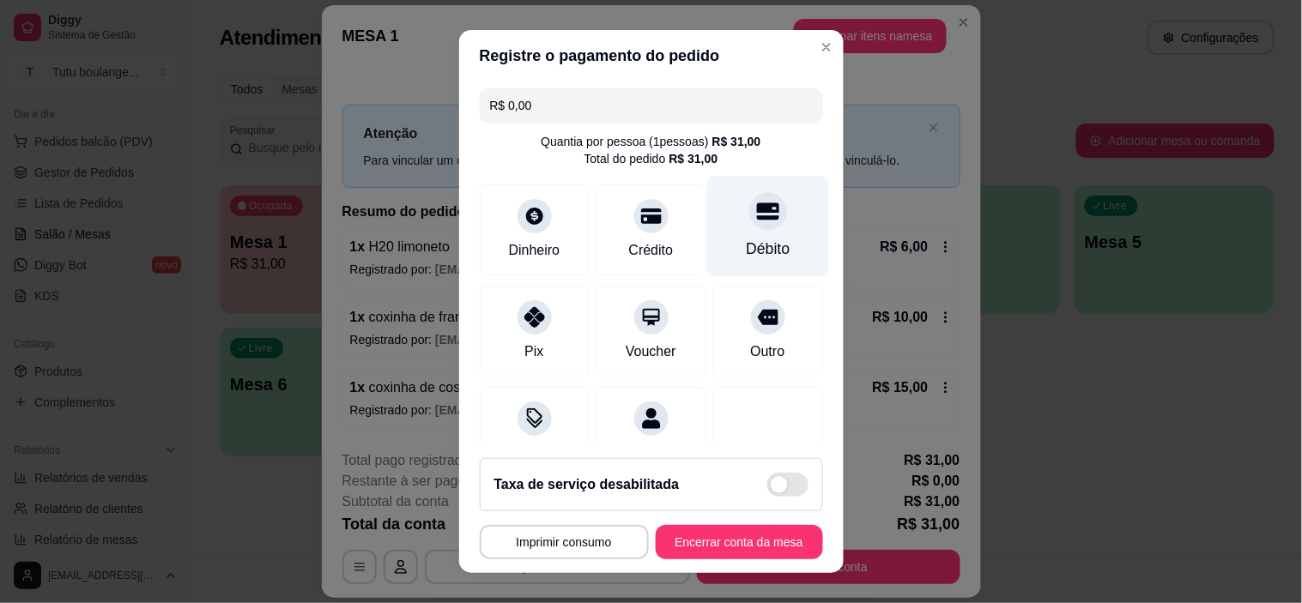
click at [738, 232] on div "Débito" at bounding box center [767, 227] width 121 height 100
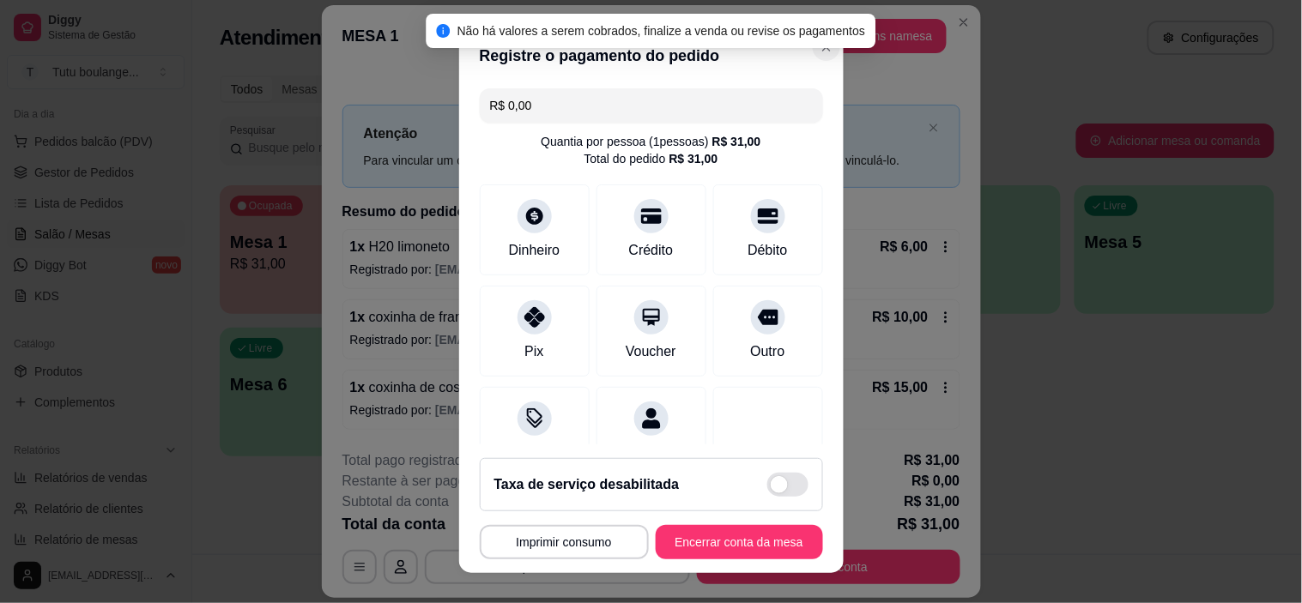
click at [800, 52] on button "Adicionar itens na mesa" at bounding box center [870, 36] width 153 height 34
